Goal: Book appointment/travel/reservation

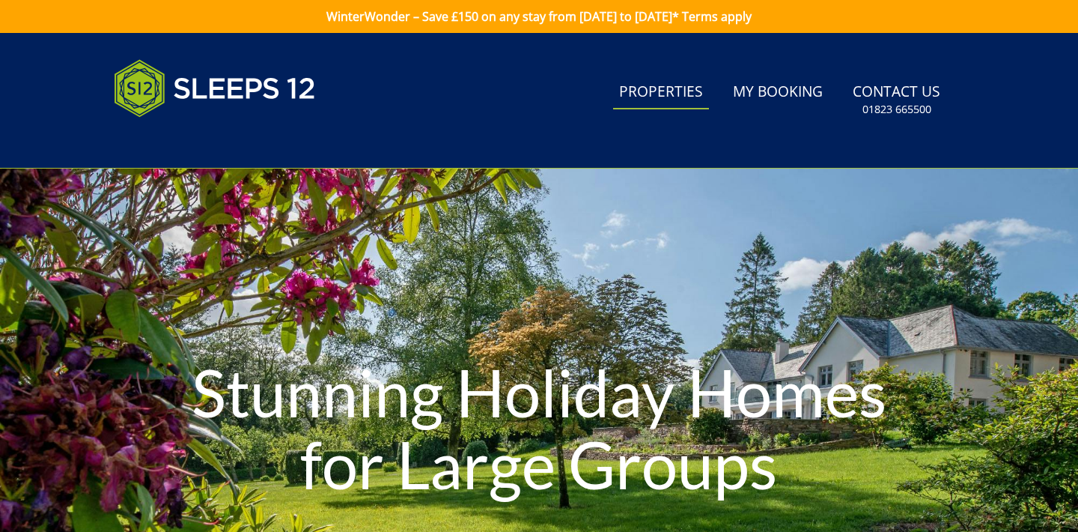
click at [667, 94] on link "Properties" at bounding box center [661, 93] width 96 height 34
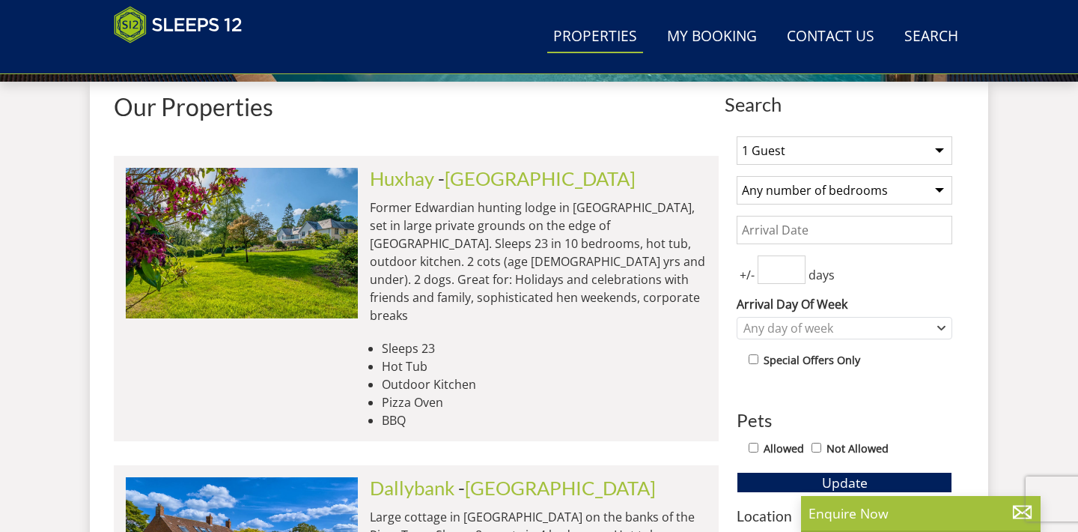
scroll to position [538, 0]
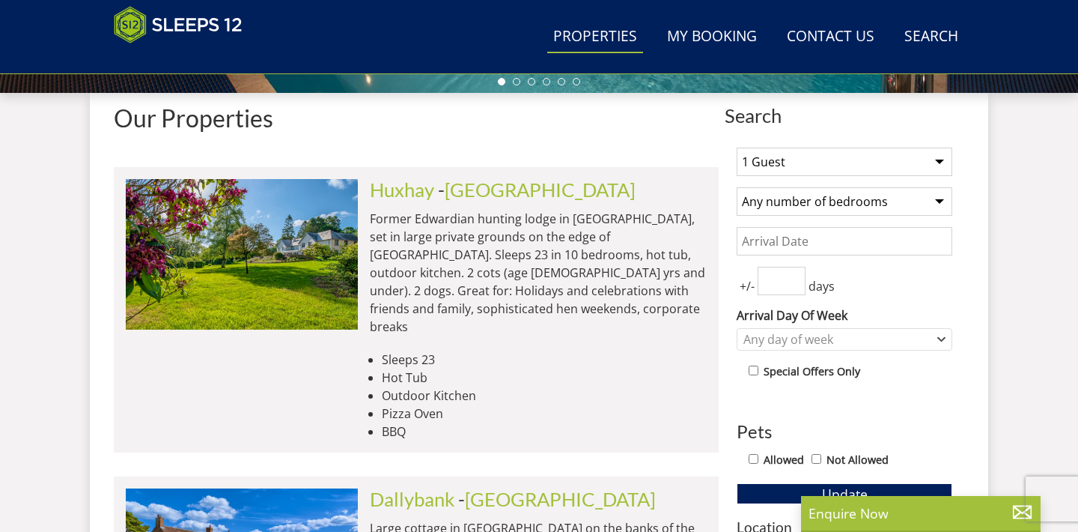
select select "9"
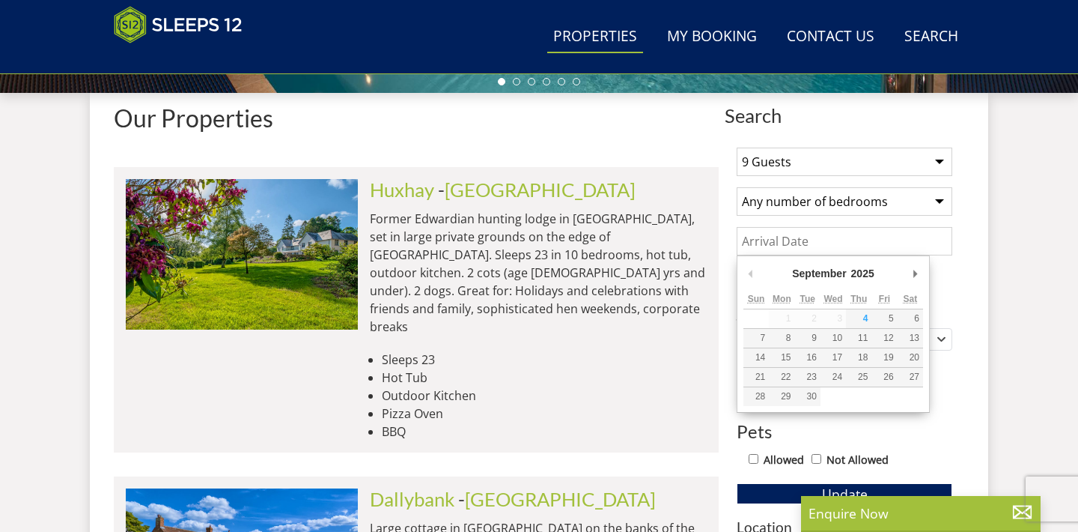
click at [785, 240] on input "Date" at bounding box center [845, 241] width 216 height 28
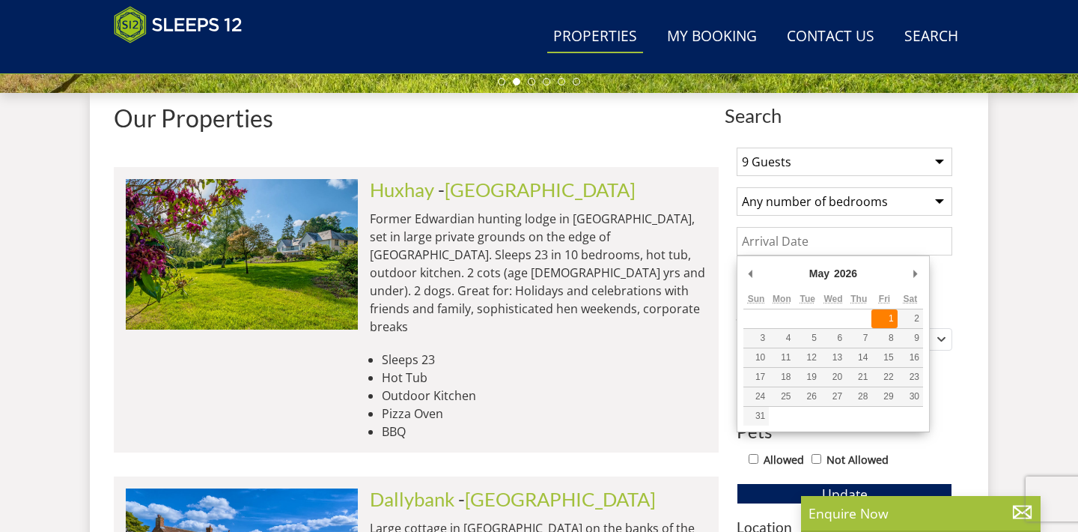
type input "[DATE]"
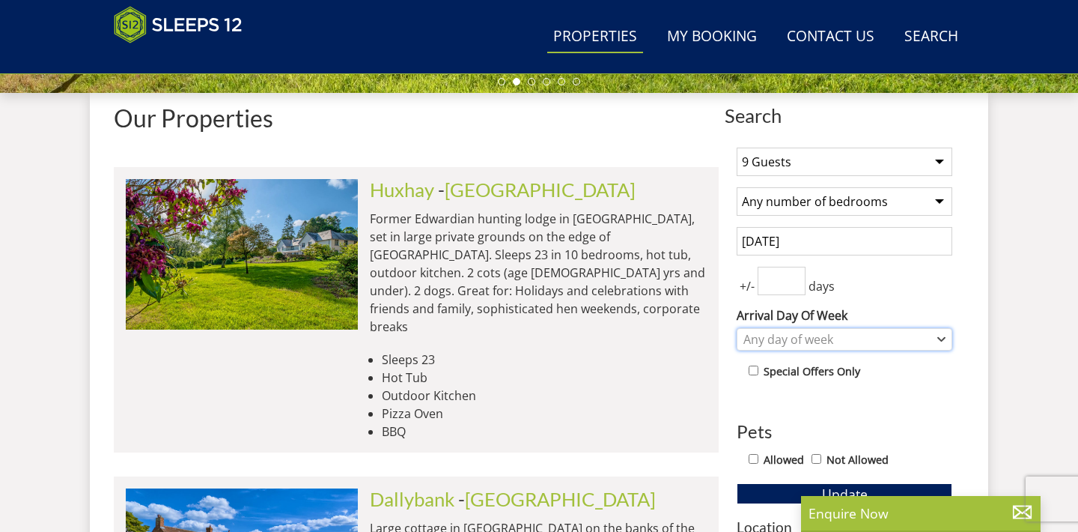
click at [782, 343] on div "Any day of week" at bounding box center [837, 339] width 194 height 16
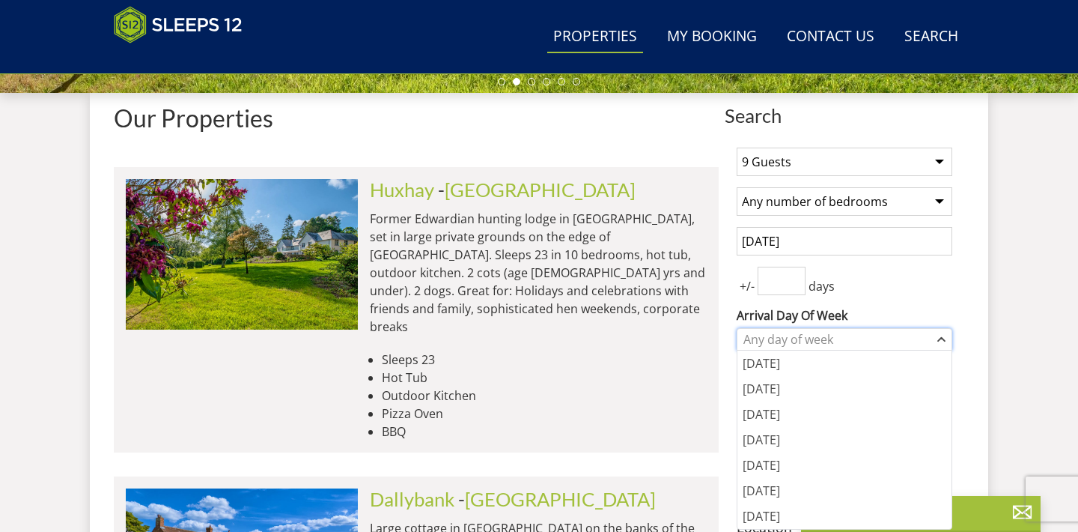
click at [782, 343] on div "Any day of week" at bounding box center [837, 339] width 194 height 16
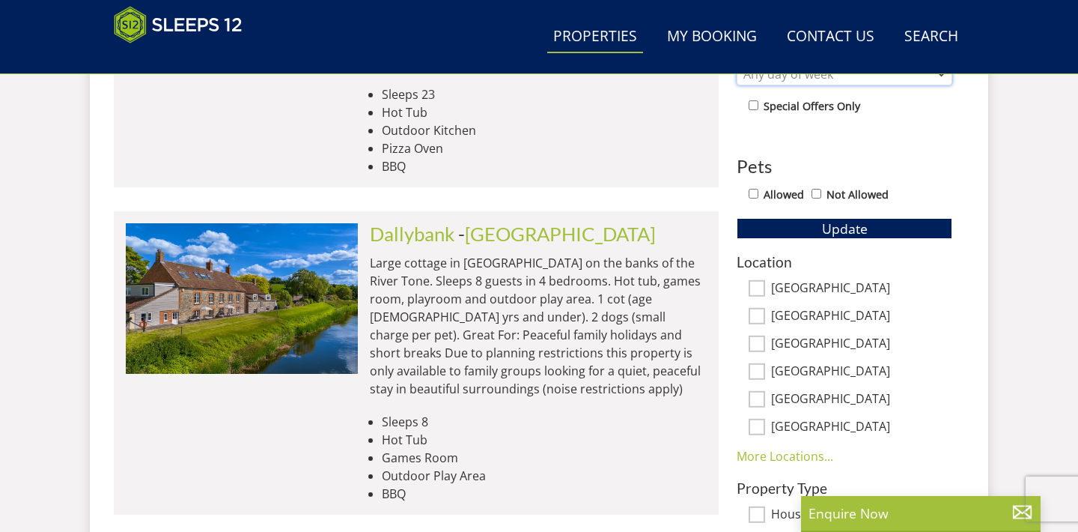
scroll to position [803, 0]
click at [808, 226] on button "Update" at bounding box center [845, 228] width 216 height 21
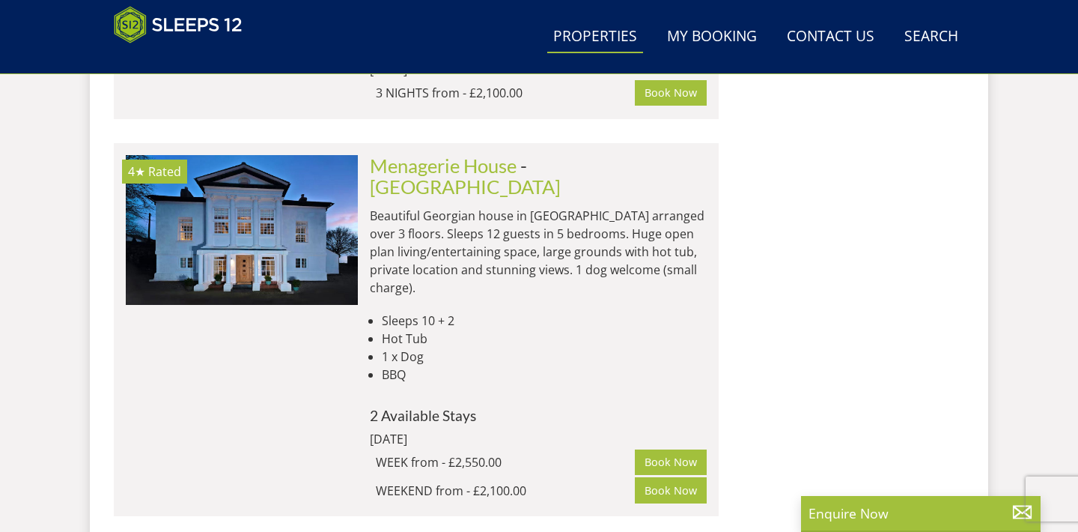
scroll to position [2261, 0]
